Goal: Information Seeking & Learning: Learn about a topic

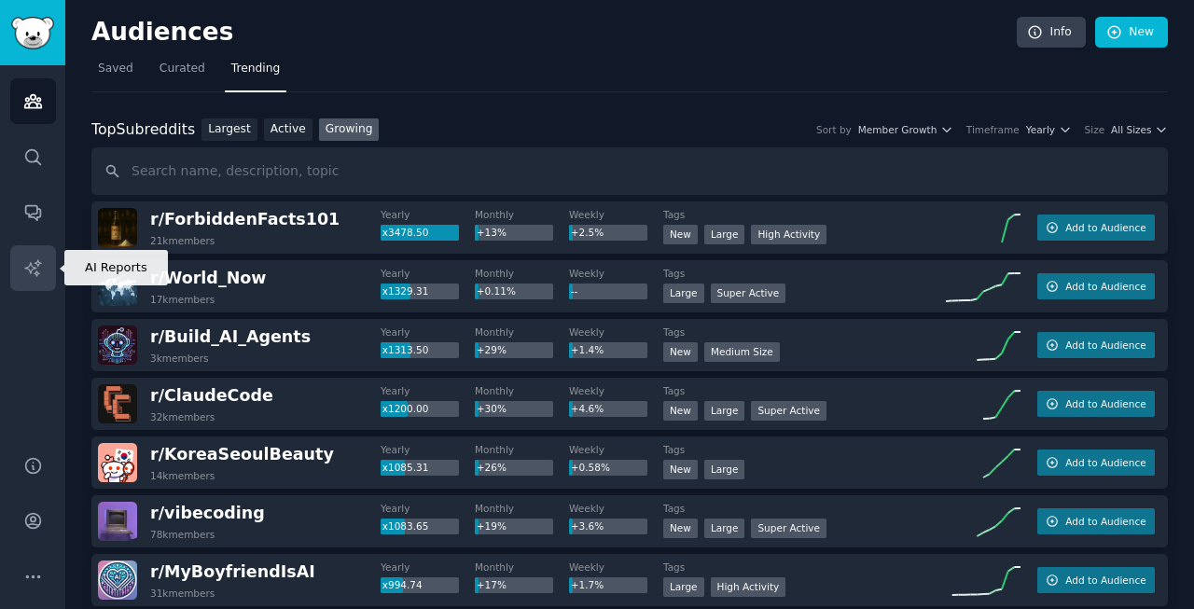
click at [35, 261] on icon "Sidebar" at bounding box center [33, 268] width 20 height 20
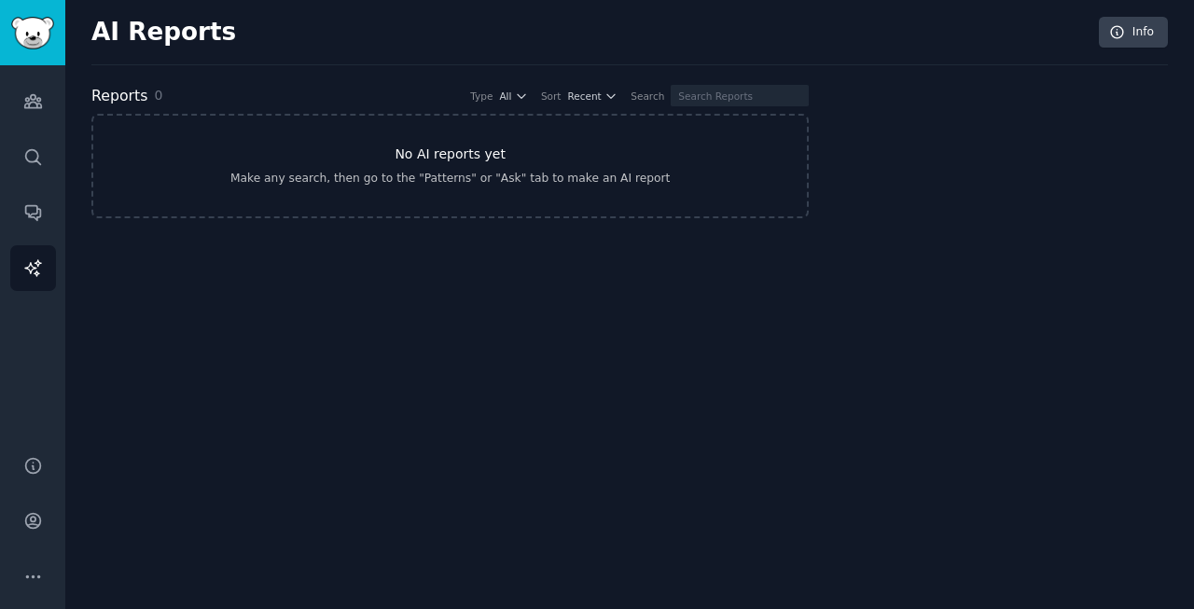
click at [470, 150] on h3 "No AI reports yet" at bounding box center [450, 155] width 111 height 20
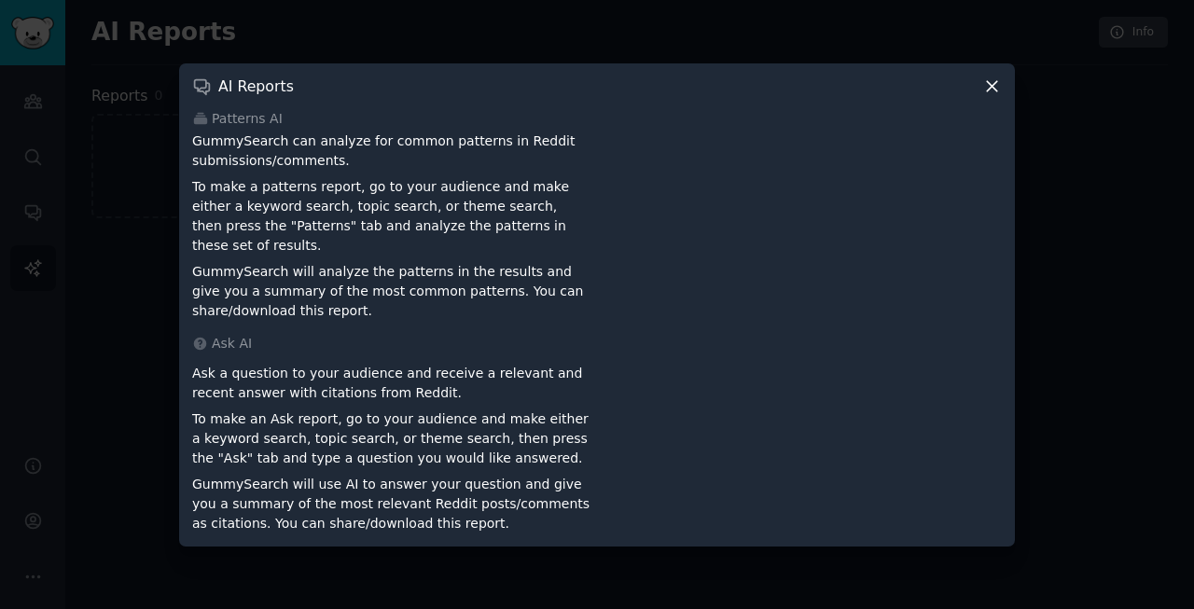
click at [991, 108] on div "AI Reports Patterns AI GummySearch can analyze for common patterns in Reddit su…" at bounding box center [597, 304] width 836 height 483
click at [980, 96] on div "AI Reports" at bounding box center [597, 86] width 810 height 20
click at [987, 92] on icon at bounding box center [992, 86] width 20 height 20
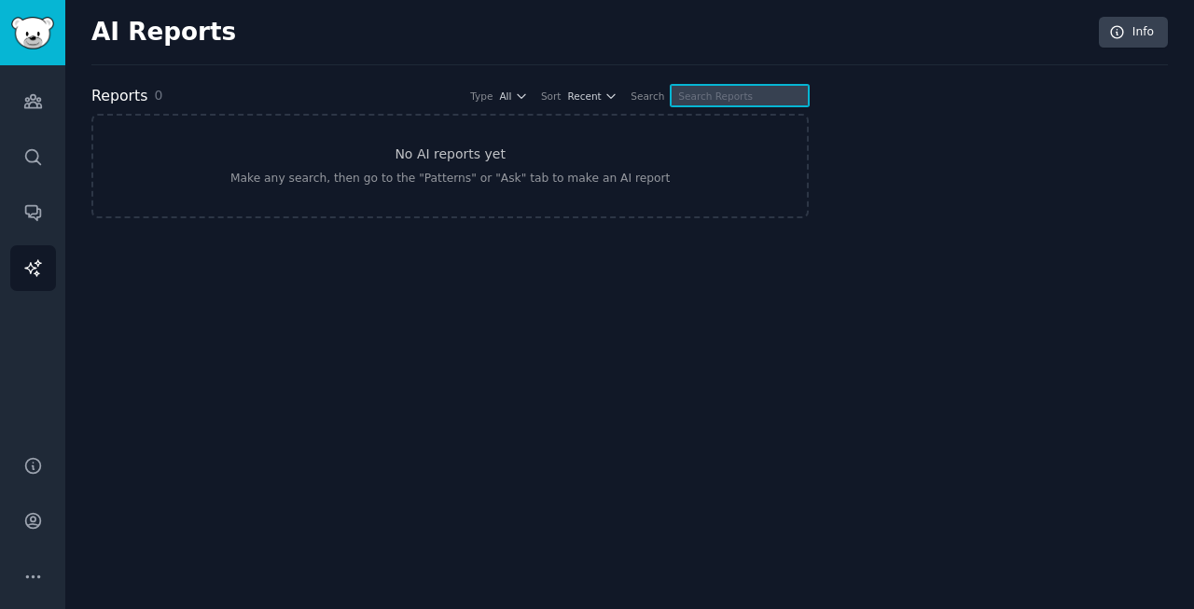
click at [702, 90] on input "text" at bounding box center [740, 95] width 138 height 21
type input "collagen"
click at [652, 99] on div "Search" at bounding box center [648, 96] width 34 height 13
click at [575, 96] on span "Recent" at bounding box center [584, 96] width 34 height 13
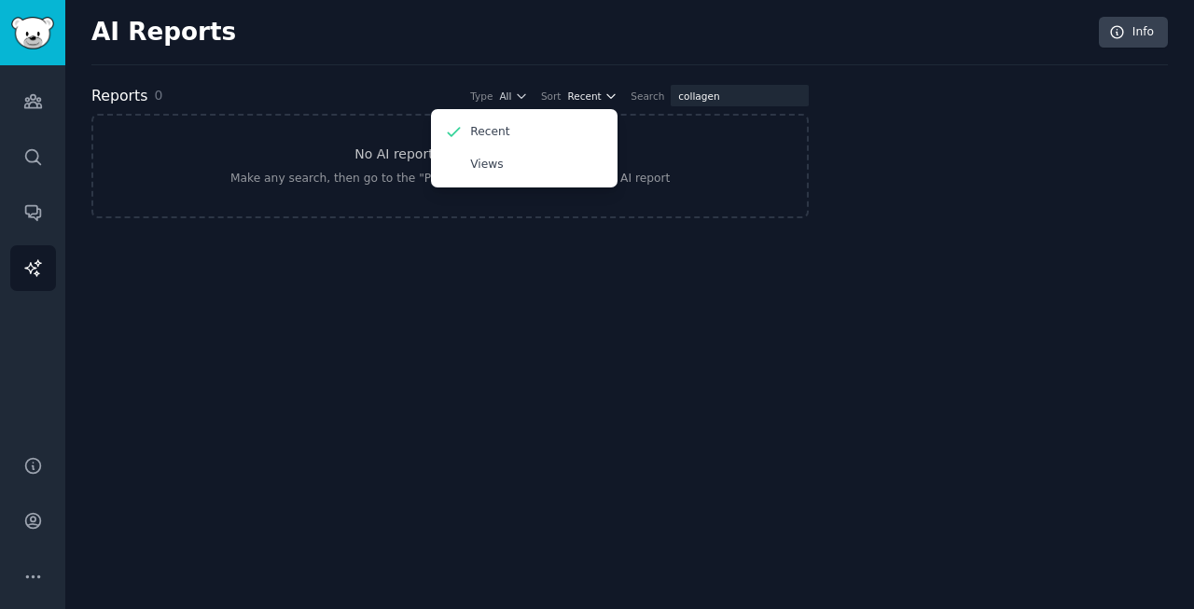
click at [575, 96] on span "Recent" at bounding box center [584, 96] width 34 height 13
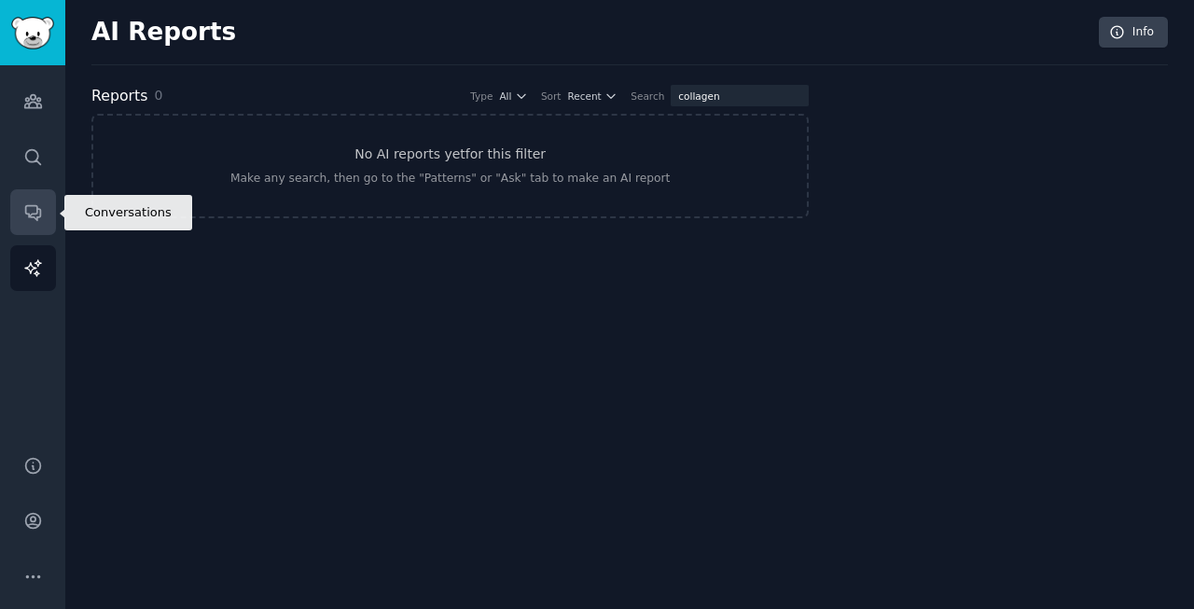
click at [24, 218] on icon "Sidebar" at bounding box center [33, 212] width 20 height 20
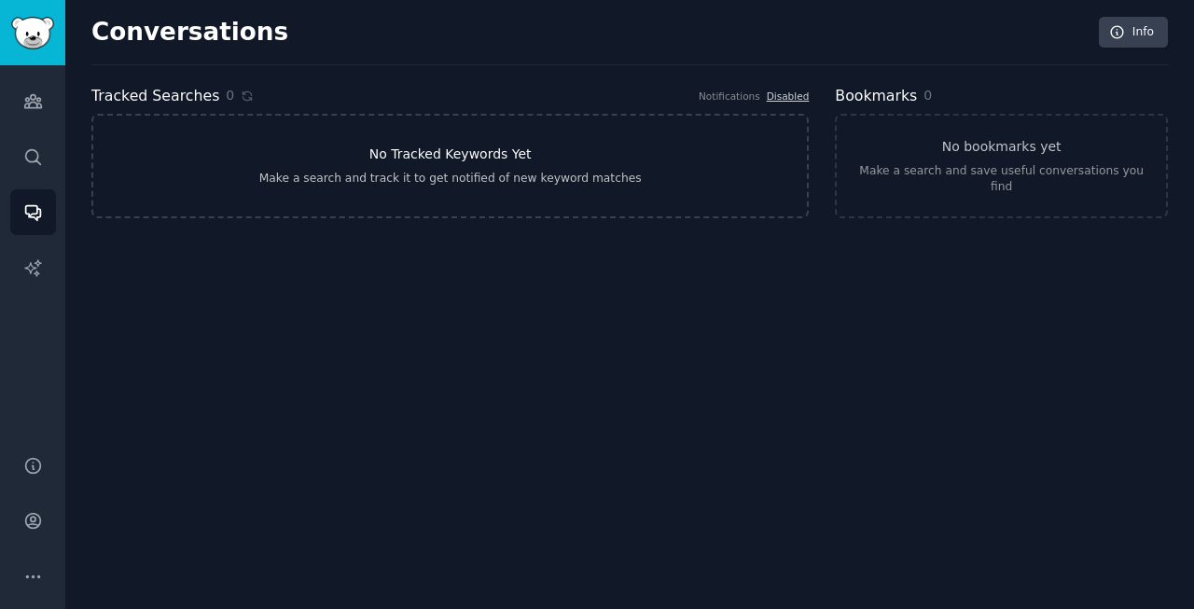
click at [448, 182] on div "Make a search and track it to get notified of new keyword matches" at bounding box center [450, 179] width 382 height 17
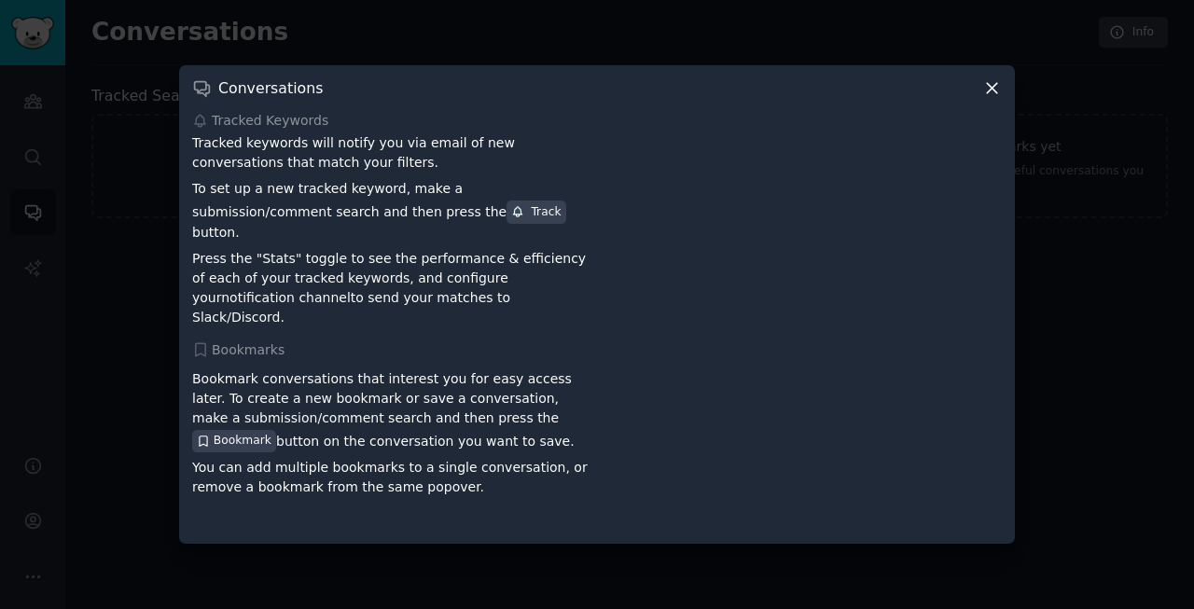
click at [999, 98] on icon at bounding box center [992, 88] width 20 height 20
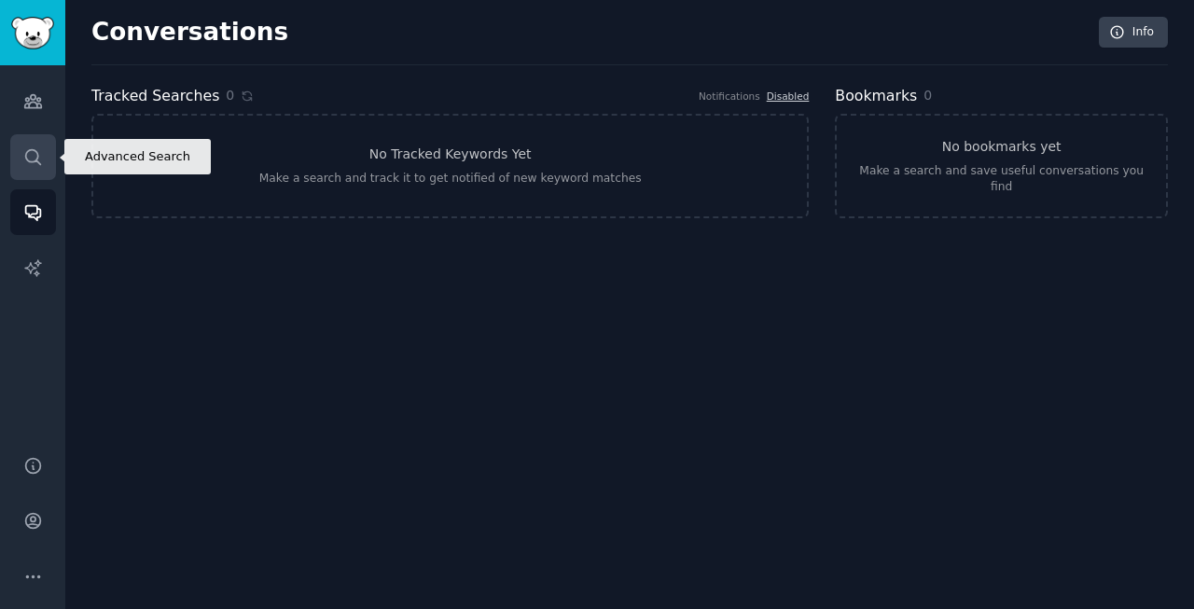
click at [43, 148] on link "Search" at bounding box center [33, 157] width 46 height 46
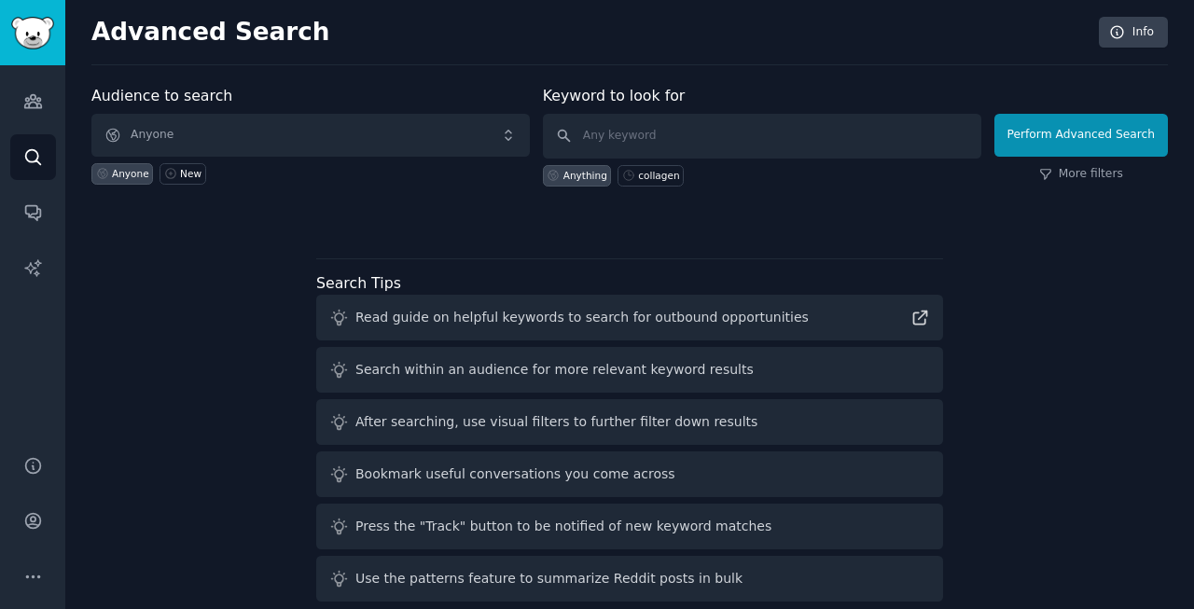
click at [308, 152] on span "Anyone" at bounding box center [310, 135] width 438 height 43
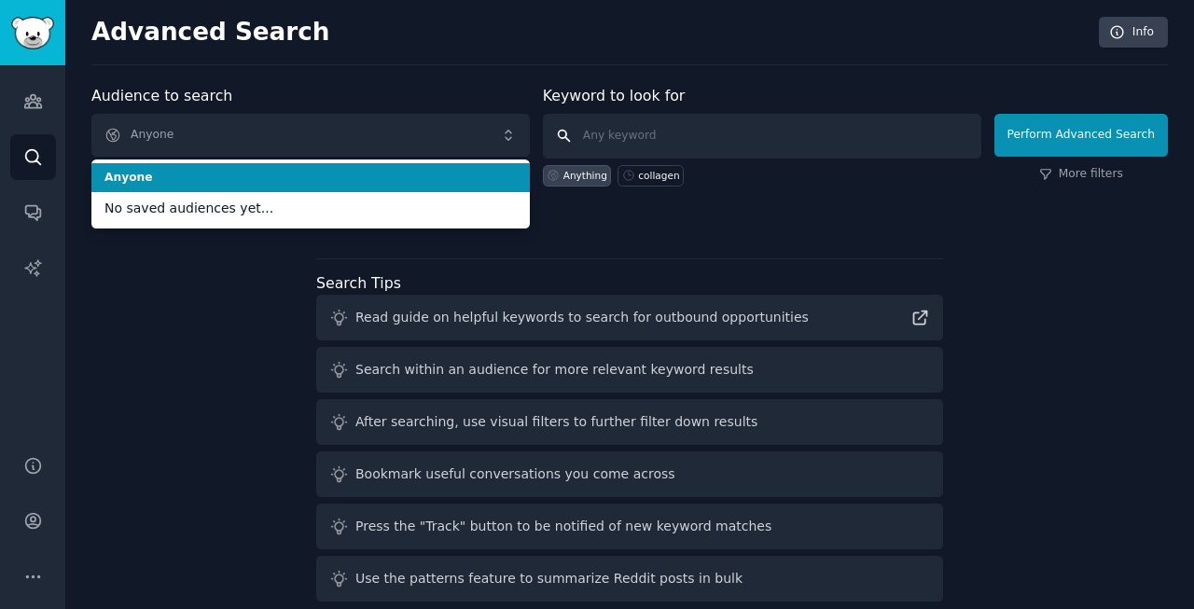
click at [769, 139] on input "text" at bounding box center [762, 136] width 438 height 45
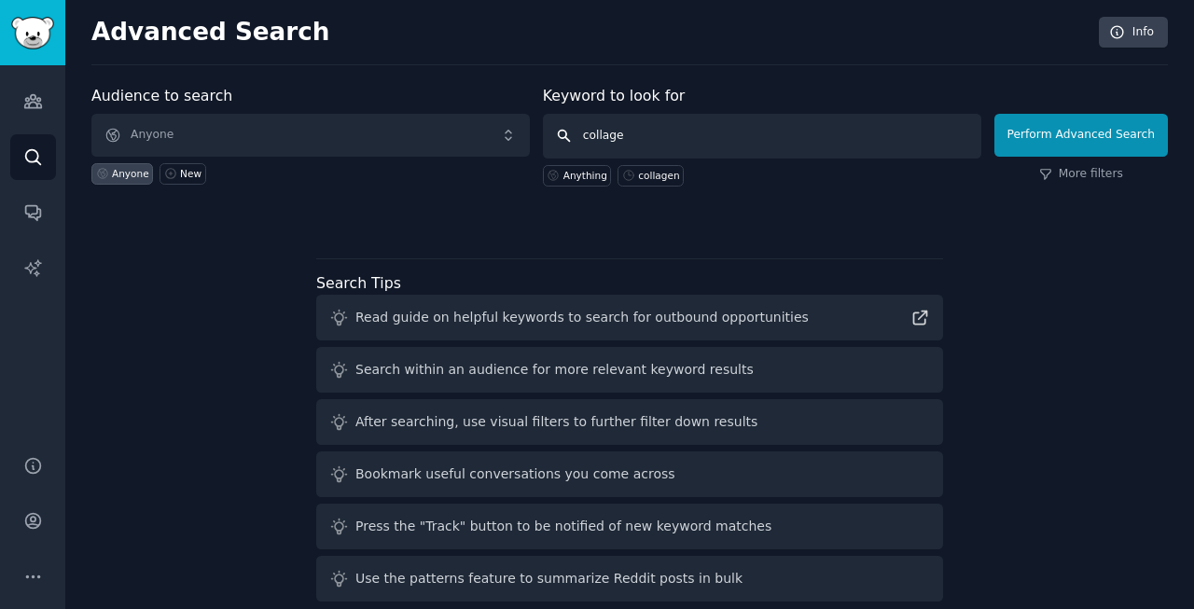
type input "collagen"
click at [1079, 134] on button "Perform Advanced Search" at bounding box center [1081, 135] width 174 height 43
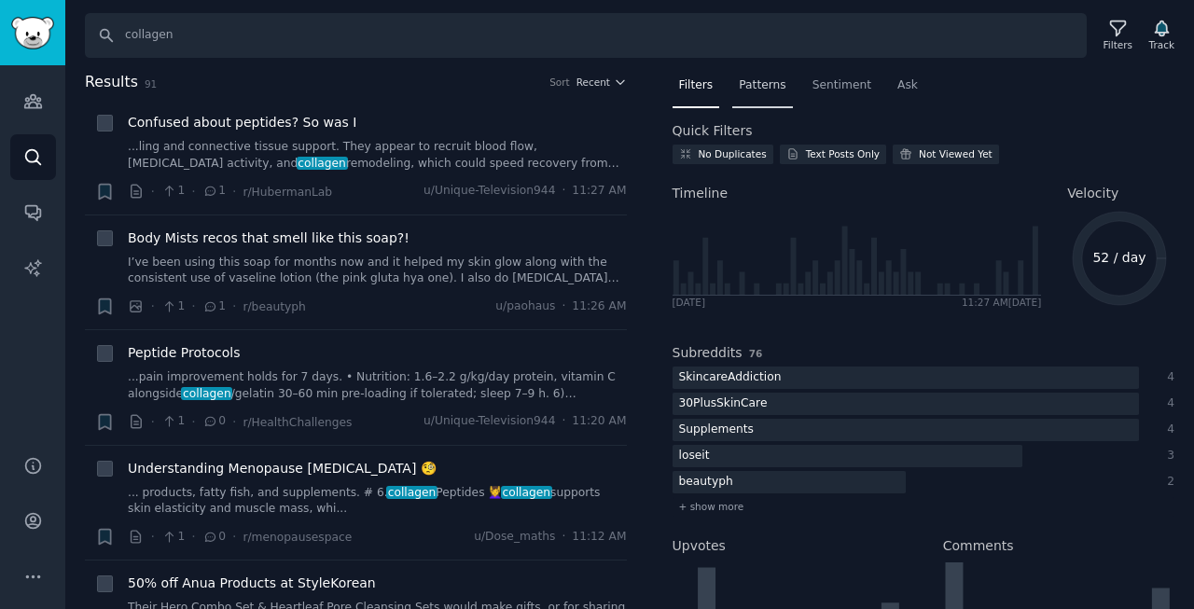
click at [750, 94] on div "Patterns" at bounding box center [762, 90] width 60 height 38
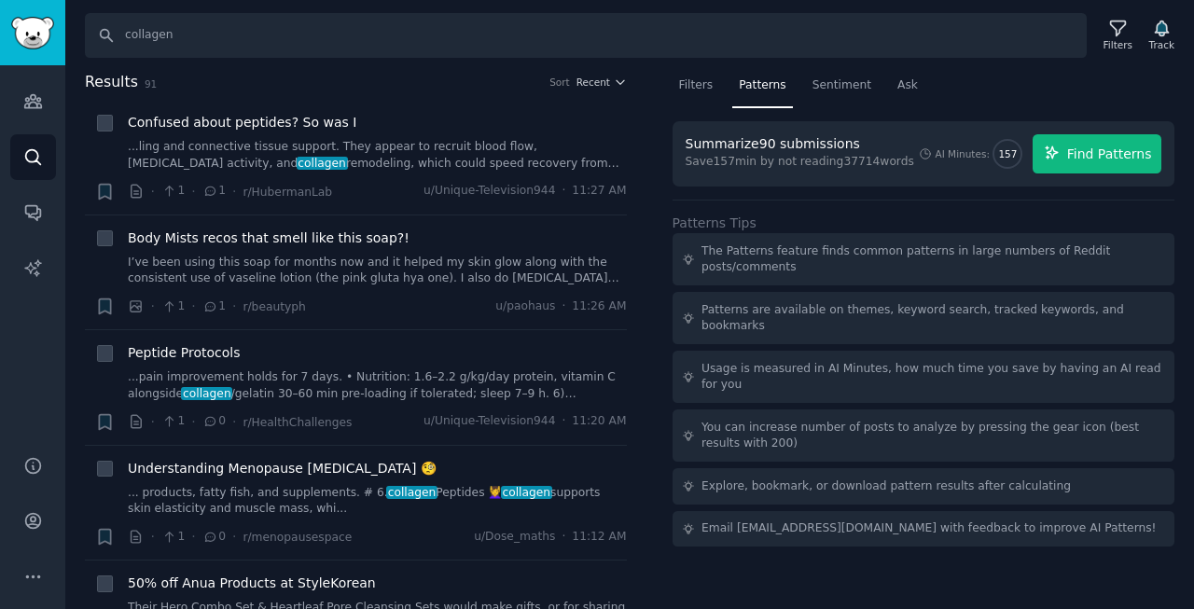
click at [1099, 146] on span "Find Patterns" at bounding box center [1109, 155] width 85 height 20
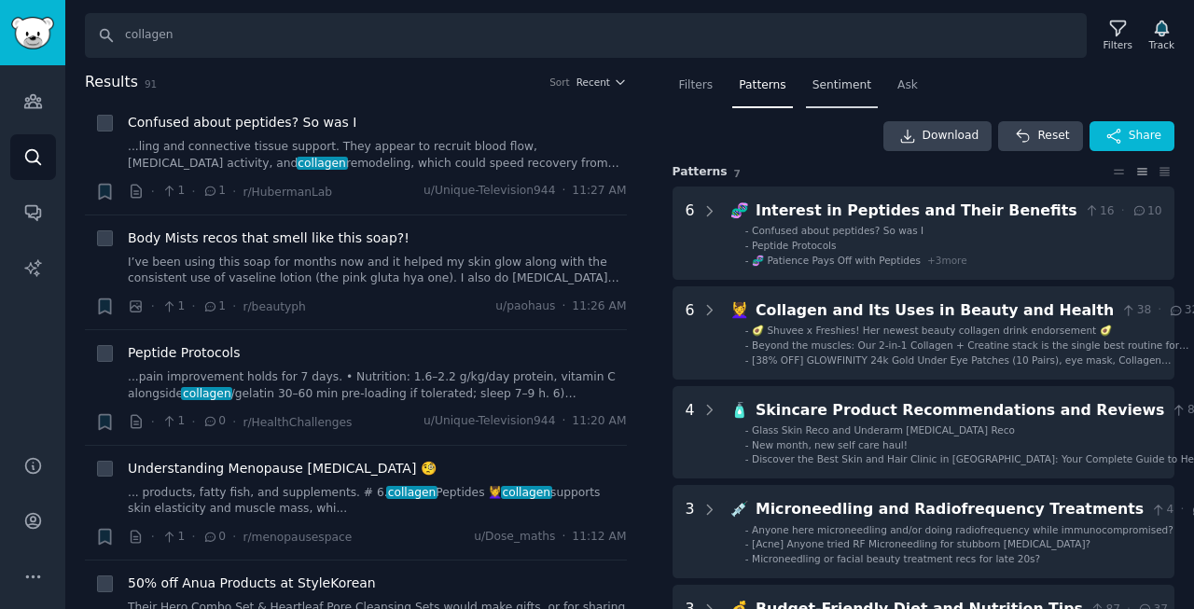
click at [836, 83] on span "Sentiment" at bounding box center [842, 85] width 59 height 17
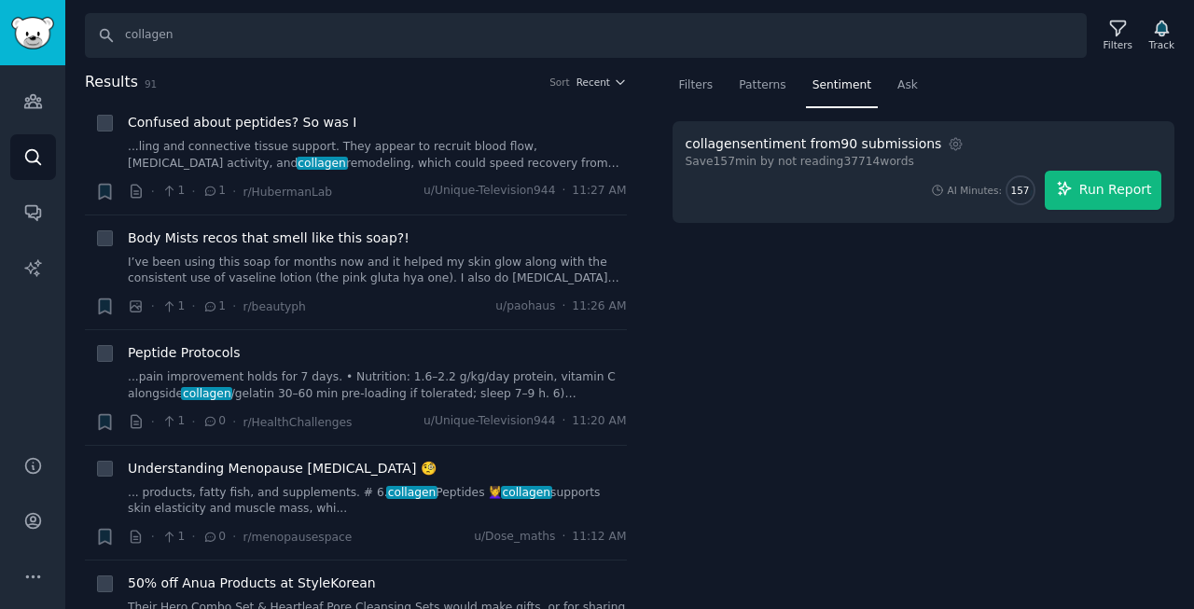
click at [1082, 173] on button "Run Report" at bounding box center [1103, 190] width 117 height 39
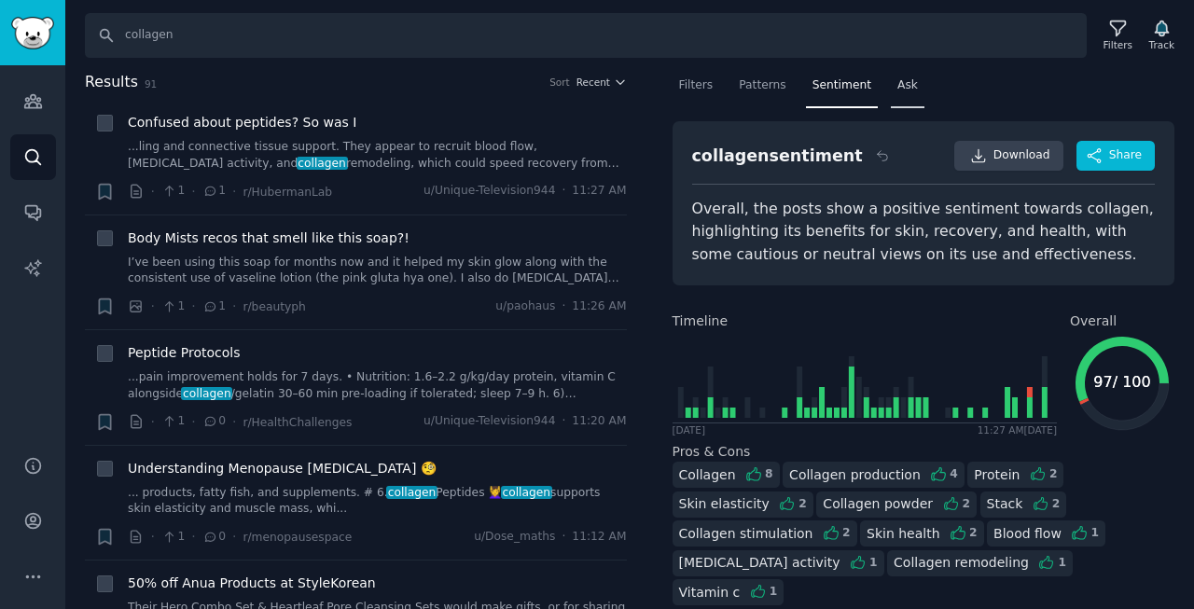
click at [897, 78] on span "Ask" at bounding box center [907, 85] width 21 height 17
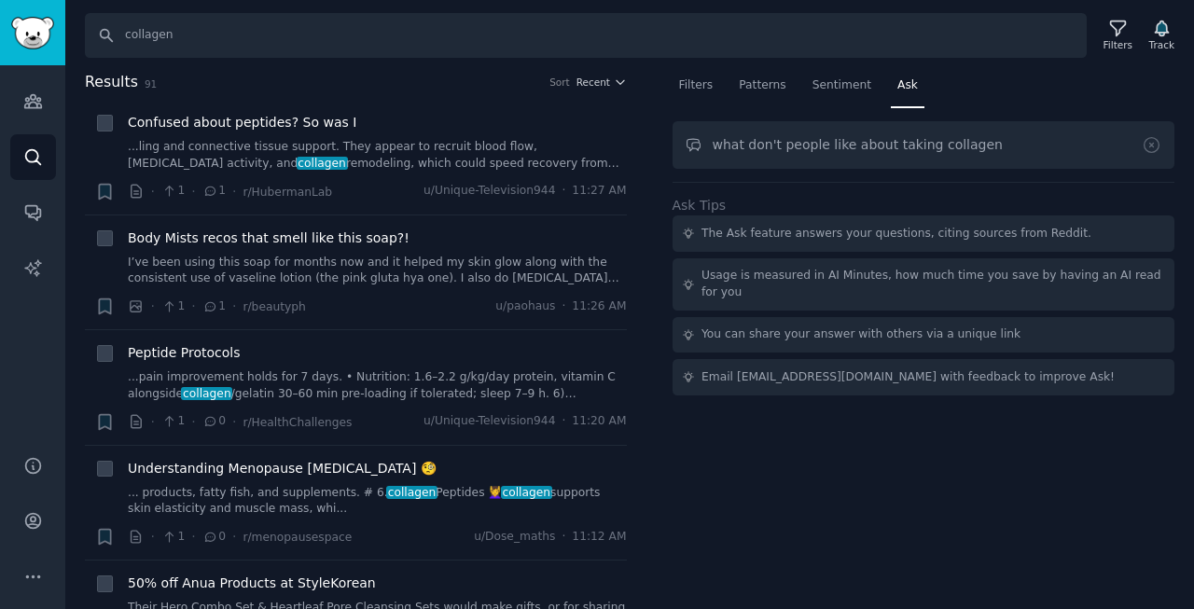
type input "what don't people like about taking collagen"
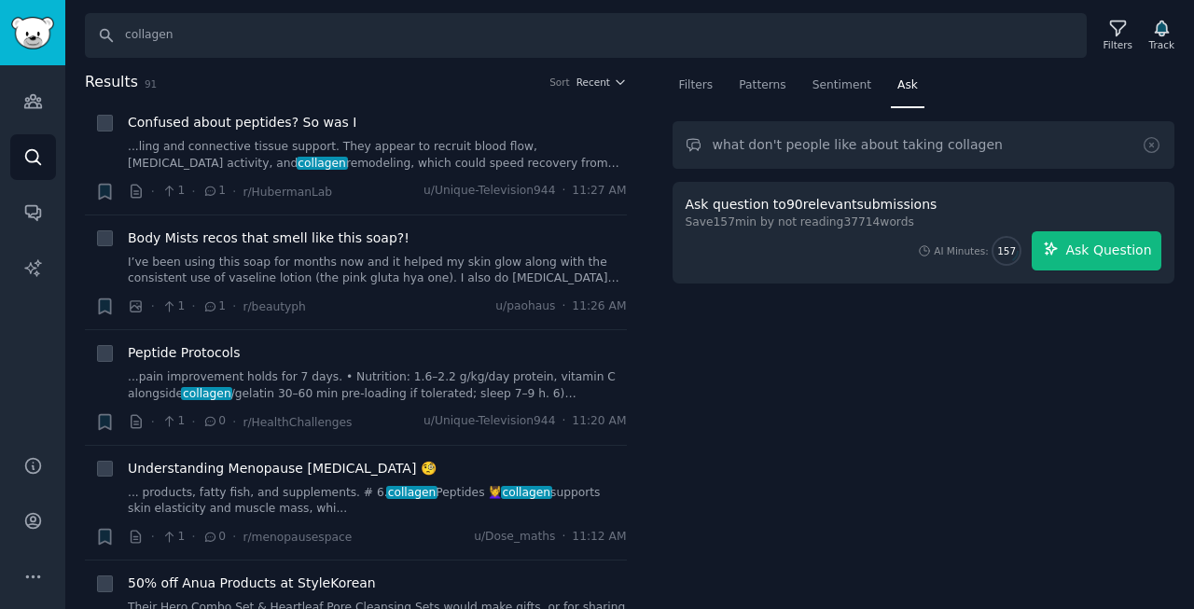
click at [1095, 244] on span "Ask Question" at bounding box center [1108, 251] width 86 height 20
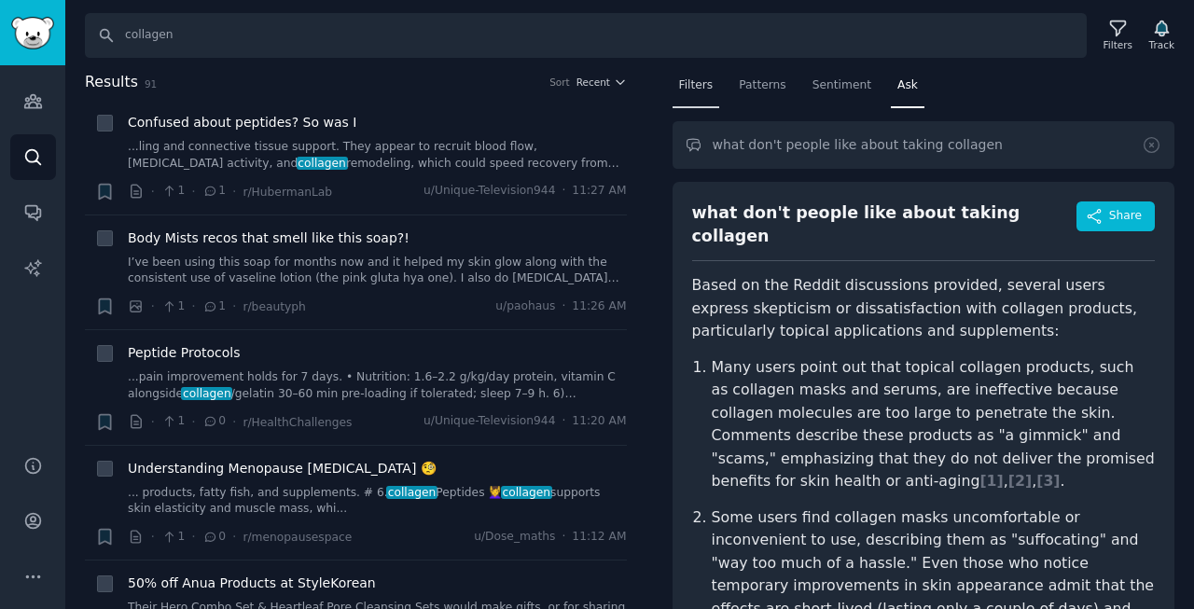
click at [710, 87] on span "Filters" at bounding box center [696, 85] width 35 height 17
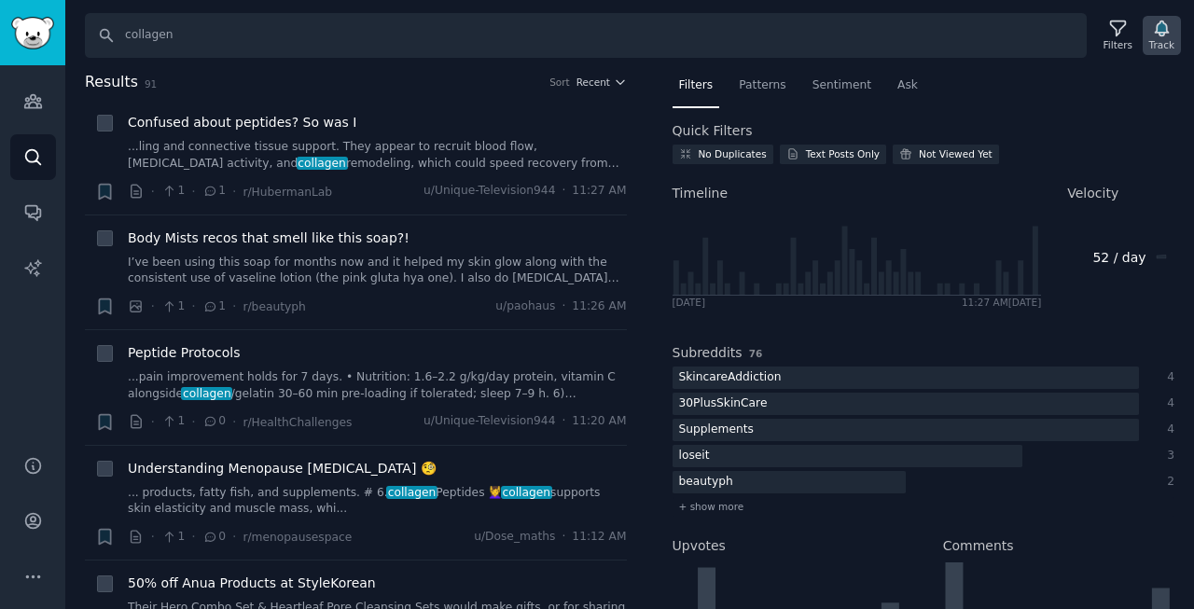
click at [1174, 35] on div "Track" at bounding box center [1162, 35] width 38 height 39
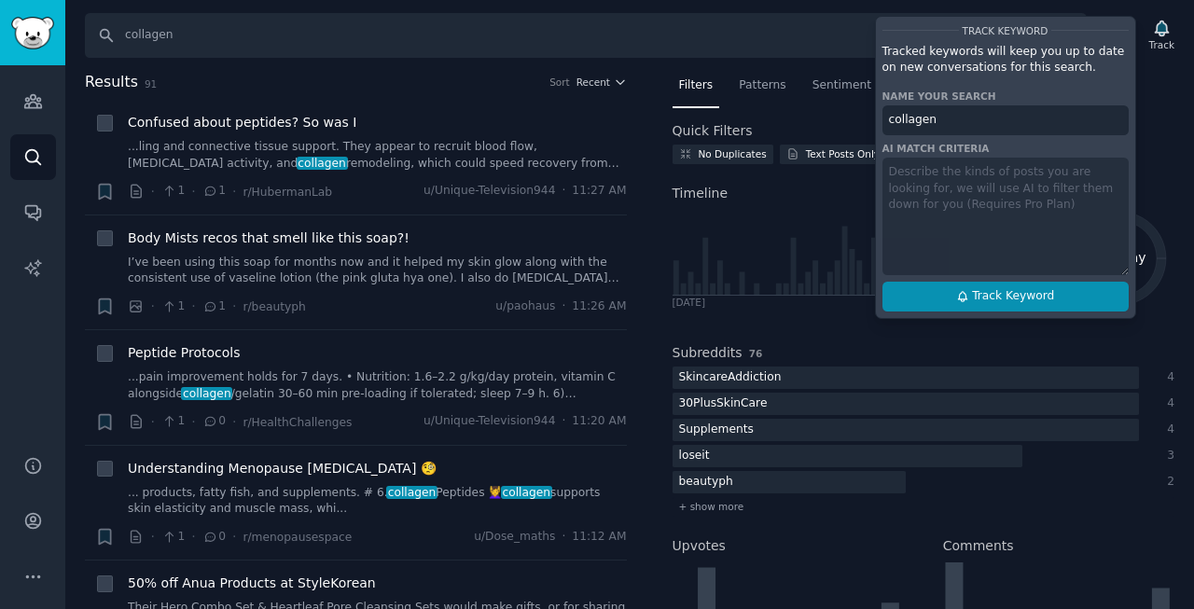
click at [997, 295] on span "Track Keyword" at bounding box center [1013, 296] width 82 height 17
type input "collagen"
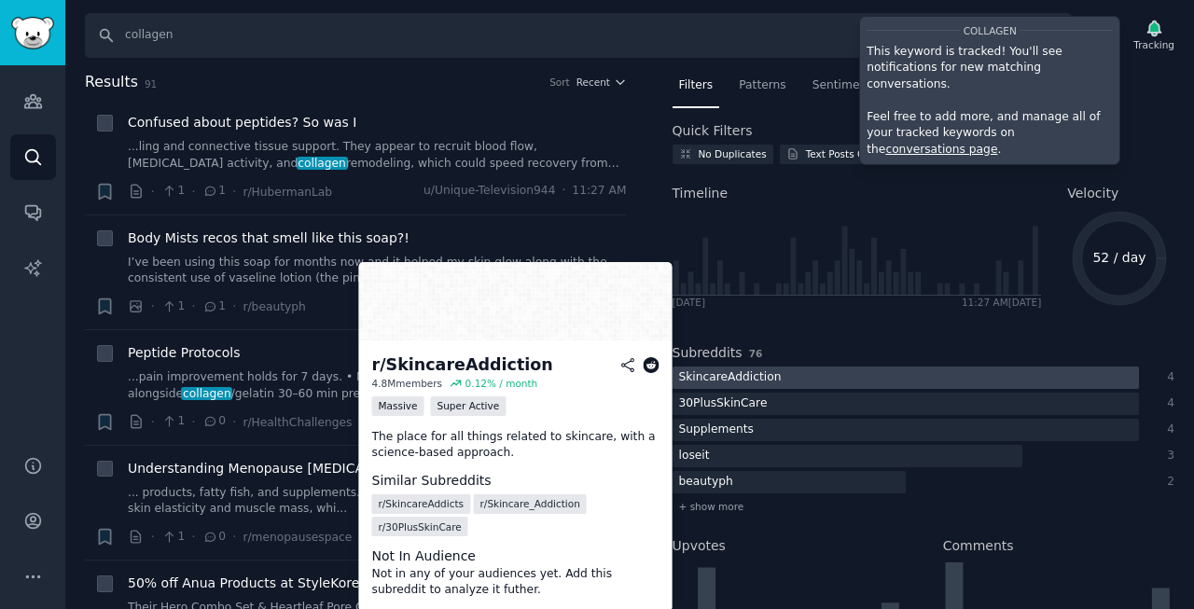
click at [790, 371] on div at bounding box center [906, 378] width 466 height 23
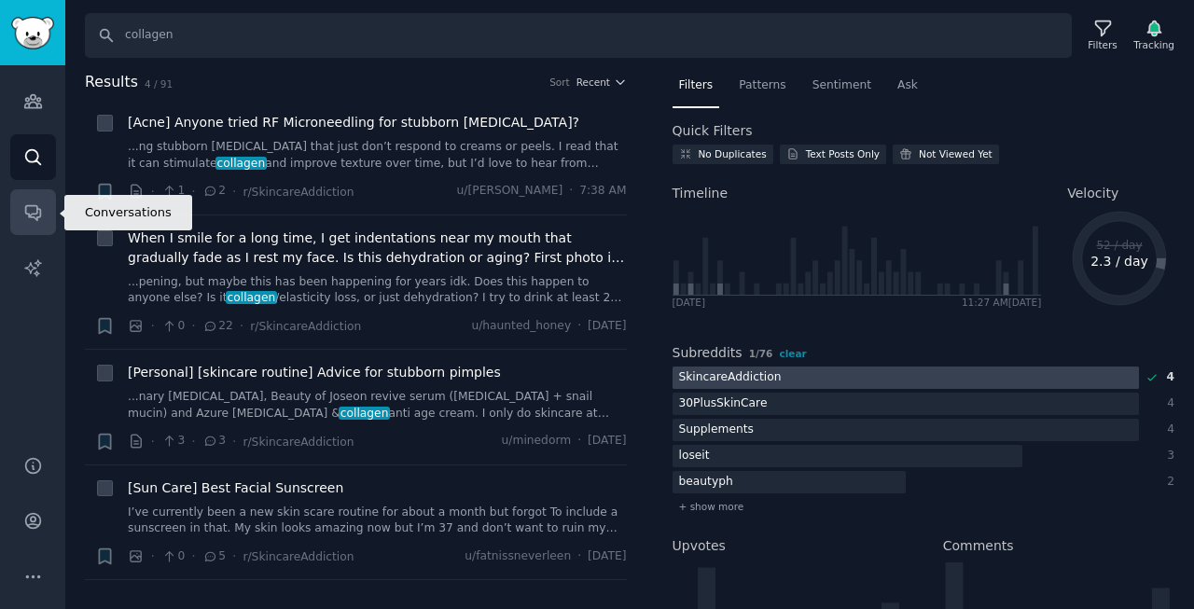
click at [13, 222] on link "Conversations" at bounding box center [33, 212] width 46 height 46
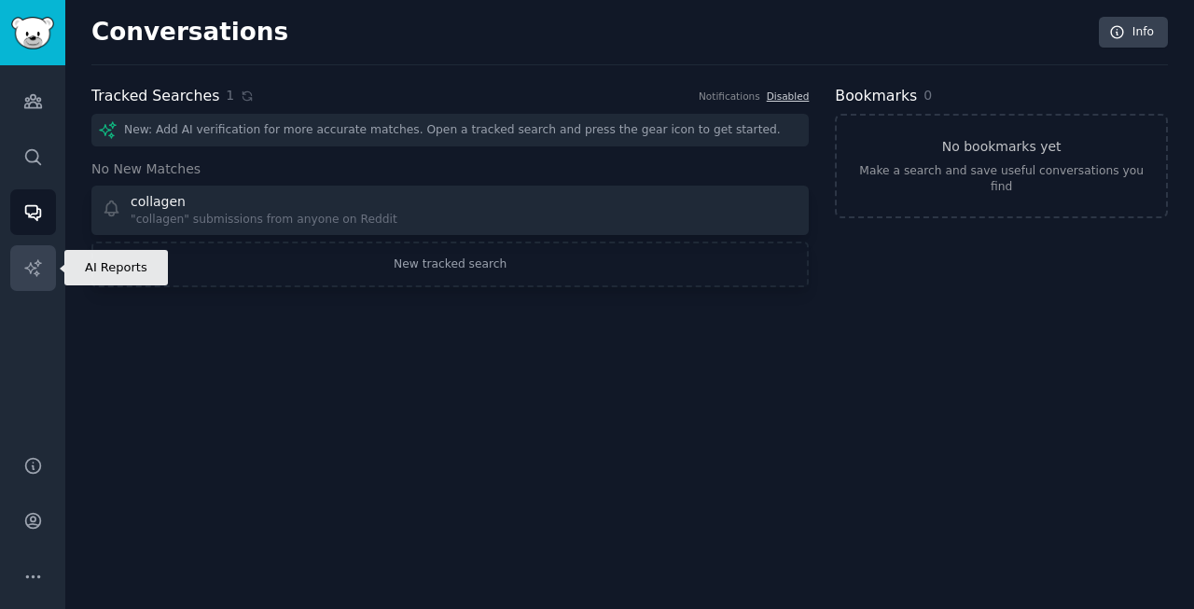
click at [23, 273] on icon "Sidebar" at bounding box center [33, 268] width 20 height 20
